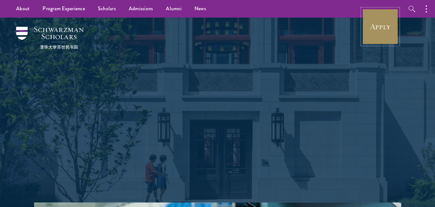
click at [373, 25] on link "Apply" at bounding box center [380, 27] width 36 height 36
